Goal: Transaction & Acquisition: Purchase product/service

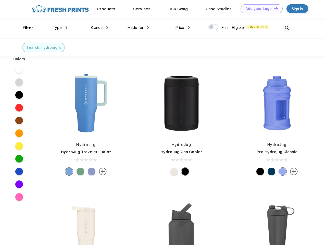
click at [260, 9] on link "Add your Logo Design Tool" at bounding box center [262, 8] width 42 height 9
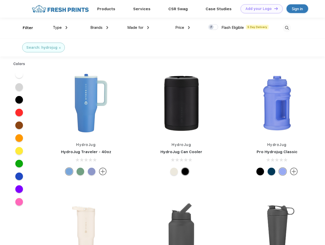
click at [0, 0] on div "Design Tool" at bounding box center [0, 0] width 0 height 0
click at [274, 8] on link "Add your Logo Design Tool" at bounding box center [262, 8] width 42 height 9
click at [24, 28] on div "Filter" at bounding box center [28, 28] width 10 height 6
click at [60, 28] on span "Type" at bounding box center [57, 27] width 9 height 5
click at [99, 28] on span "Brands" at bounding box center [96, 27] width 12 height 5
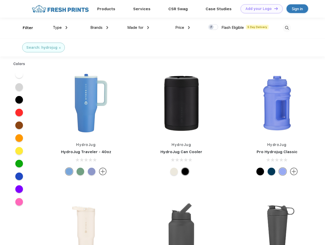
click at [138, 28] on span "Made for" at bounding box center [135, 27] width 16 height 5
click at [183, 28] on span "Price" at bounding box center [179, 27] width 9 height 5
click at [213, 27] on div at bounding box center [213, 27] width 10 height 6
click at [212, 27] on input "checkbox" at bounding box center [209, 25] width 3 height 3
click at [287, 28] on img at bounding box center [287, 28] width 8 height 8
